Goal: Transaction & Acquisition: Purchase product/service

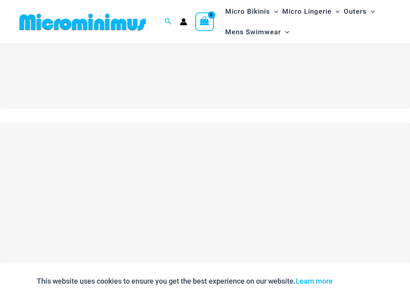
scroll to position [82, 0]
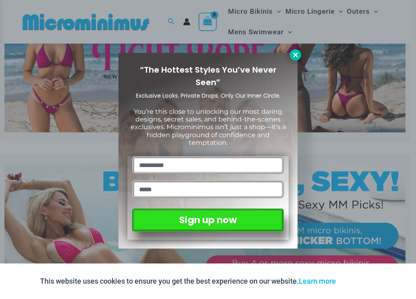
click at [297, 55] on icon at bounding box center [295, 54] width 7 height 7
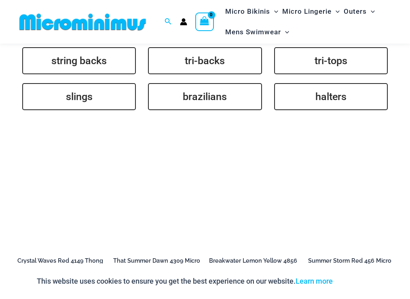
scroll to position [1829, 0]
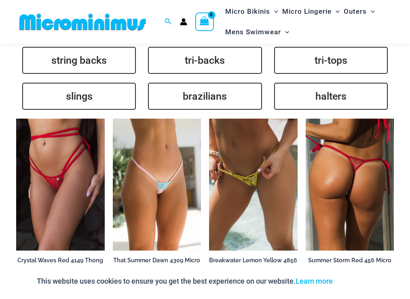
click at [355, 164] on img at bounding box center [349, 185] width 88 height 132
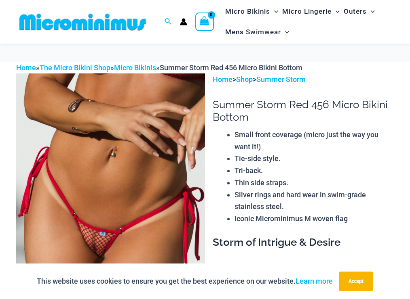
scroll to position [24, 0]
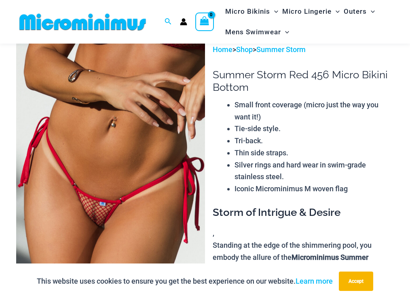
click at [108, 214] on img at bounding box center [110, 185] width 189 height 283
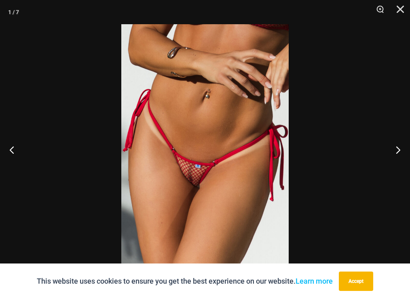
click at [206, 170] on img at bounding box center [204, 149] width 167 height 251
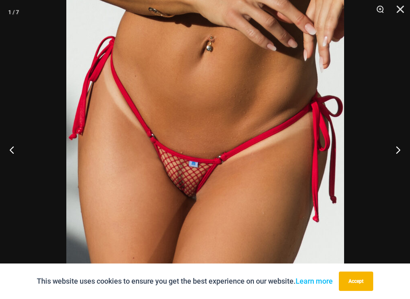
click at [206, 170] on img at bounding box center [204, 137] width 277 height 416
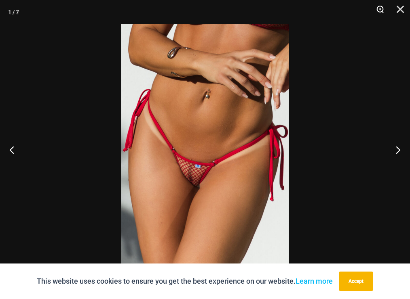
click at [377, 7] on button "Zoom" at bounding box center [377, 12] width 20 height 24
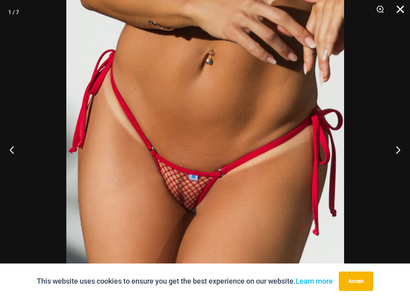
click at [400, 4] on button "Close" at bounding box center [397, 12] width 20 height 24
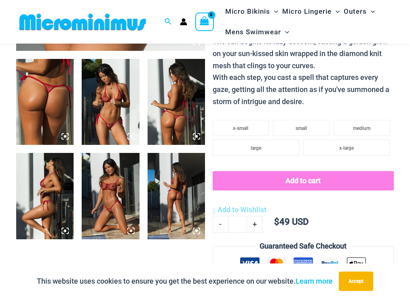
scroll to position [302, 0]
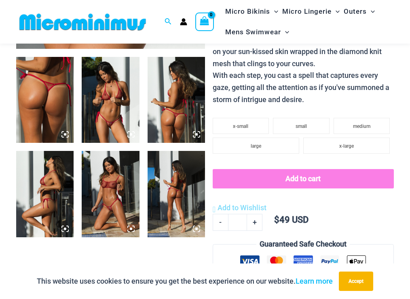
click at [95, 101] on img at bounding box center [110, 100] width 57 height 86
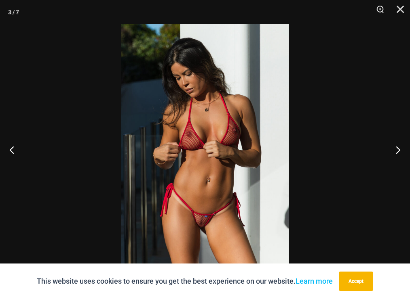
click at [222, 109] on img at bounding box center [204, 149] width 167 height 251
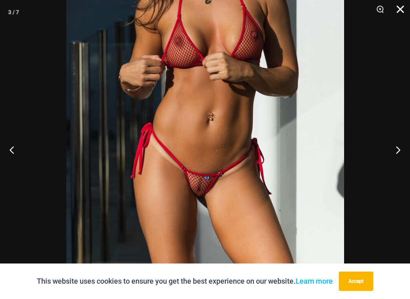
click at [400, 5] on button "Close" at bounding box center [397, 12] width 20 height 24
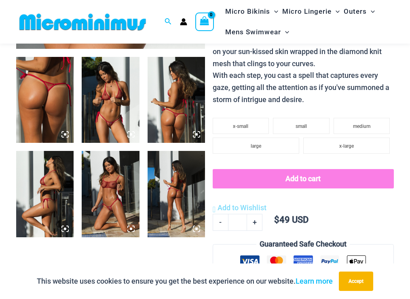
click at [96, 210] on img at bounding box center [110, 194] width 57 height 86
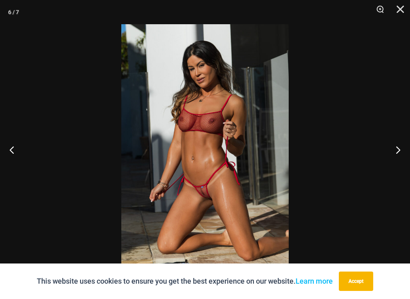
click at [200, 160] on img at bounding box center [204, 149] width 167 height 251
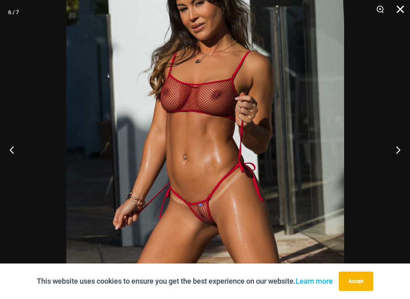
click at [395, 12] on button "Close" at bounding box center [397, 12] width 20 height 24
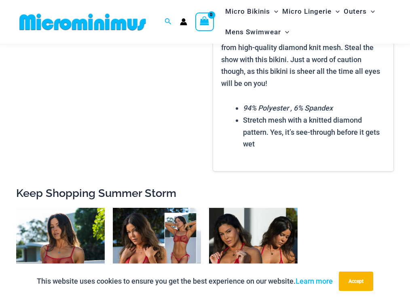
scroll to position [759, 0]
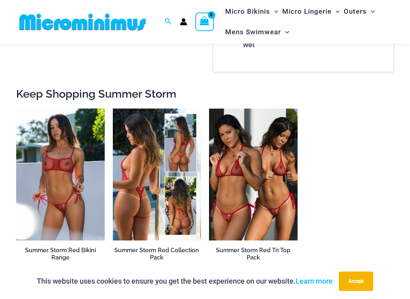
click at [138, 208] on img at bounding box center [157, 175] width 88 height 132
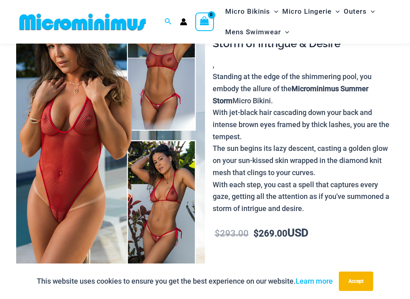
scroll to position [95, 0]
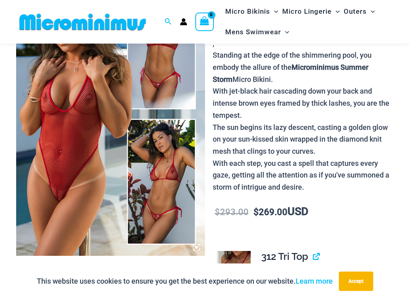
click at [67, 182] on img at bounding box center [110, 114] width 189 height 283
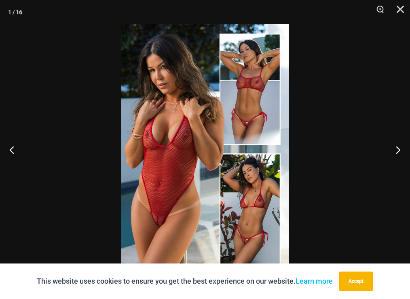
click at [155, 179] on img at bounding box center [204, 149] width 167 height 251
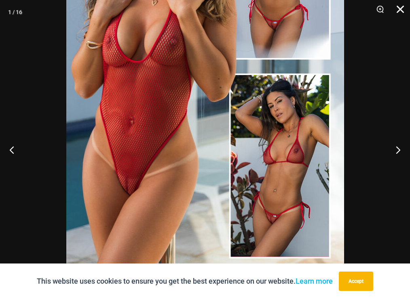
click at [398, 7] on button "Close" at bounding box center [397, 12] width 20 height 24
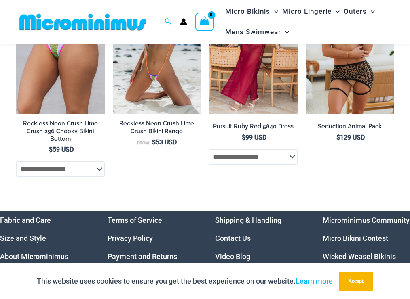
scroll to position [2889, 0]
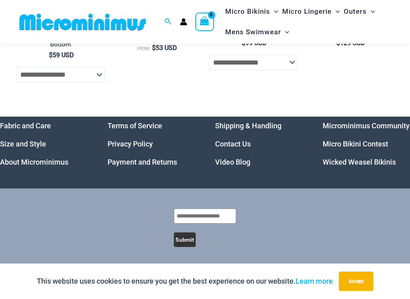
click at [351, 125] on link "Microminimus Community" at bounding box center [365, 126] width 87 height 8
